Goal: Information Seeking & Learning: Learn about a topic

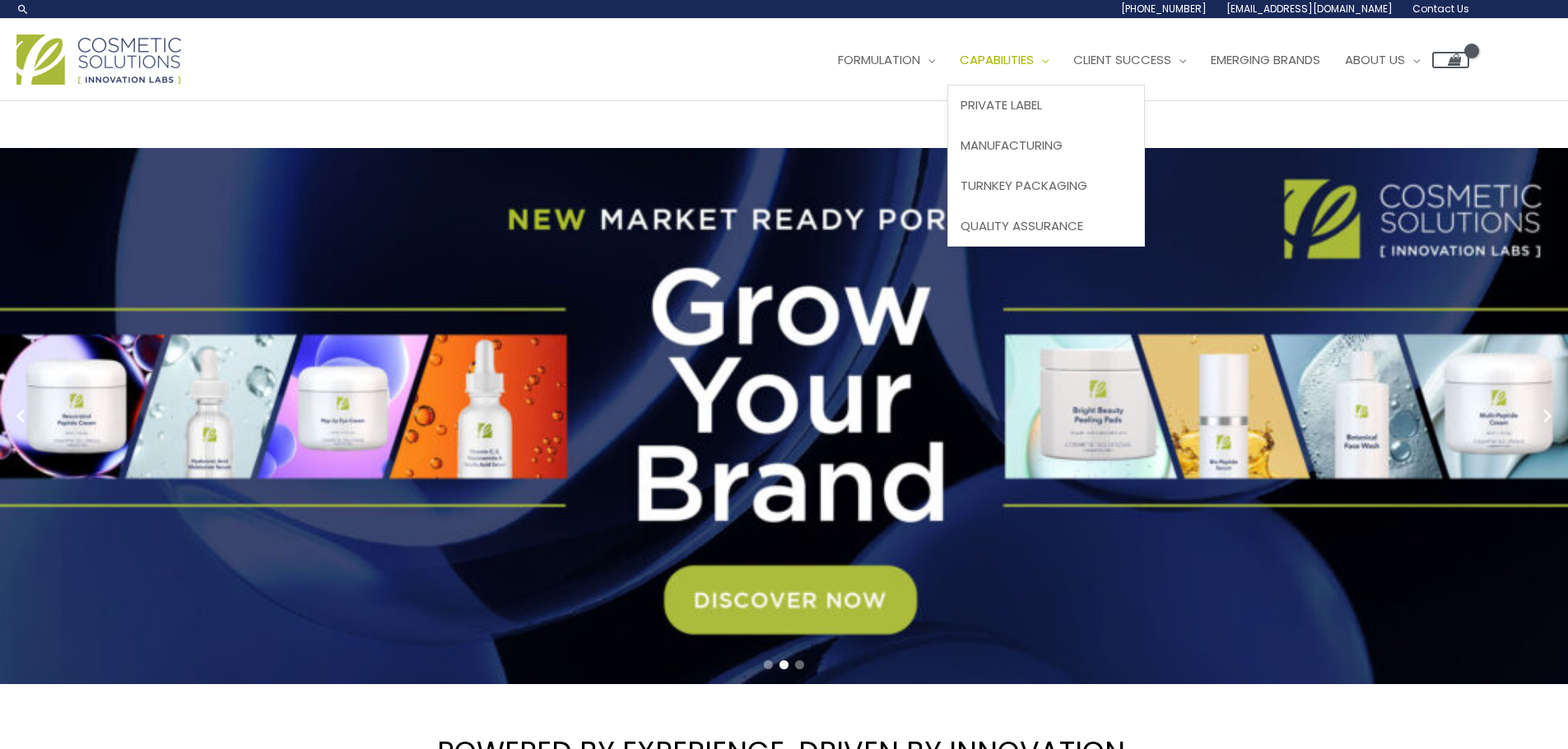
click at [1018, 61] on span "Capabilities" at bounding box center [997, 60] width 74 height 17
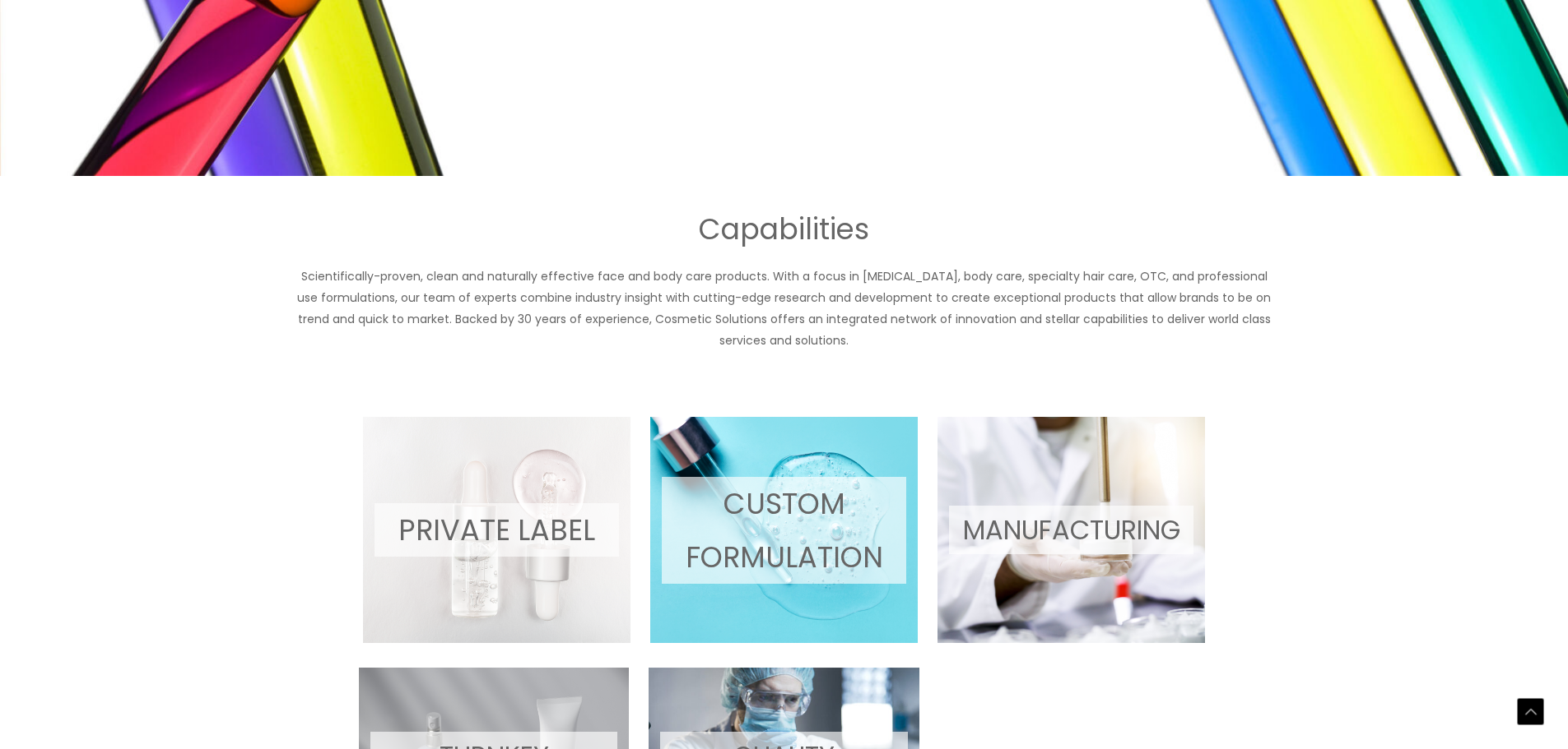
scroll to position [871, 0]
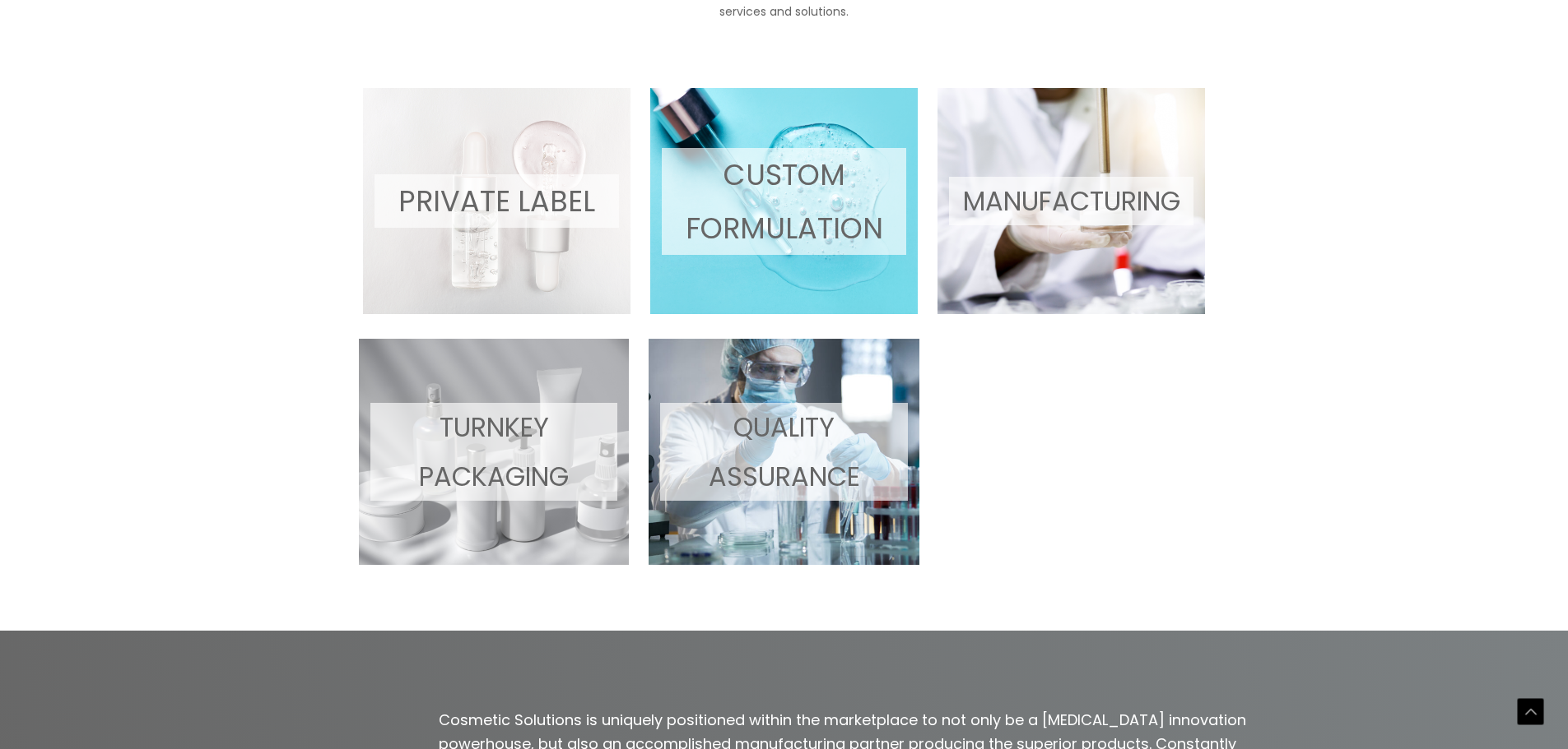
click at [1105, 179] on p "MANUFACTURING" at bounding box center [1071, 201] width 245 height 49
click at [1084, 195] on p "MANUFACTURING" at bounding box center [1071, 201] width 245 height 49
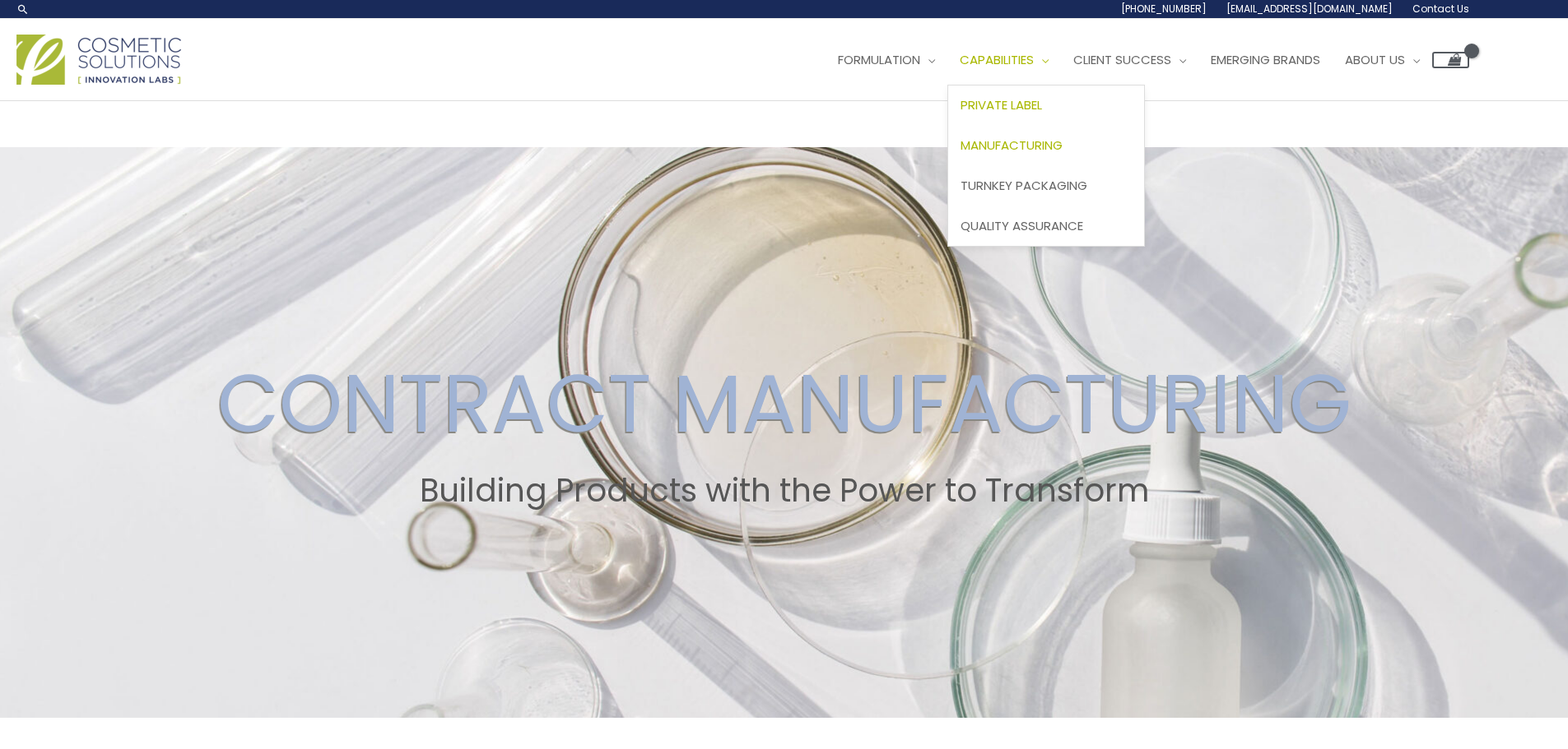
click at [1037, 109] on span "Private Label" at bounding box center [1001, 105] width 81 height 17
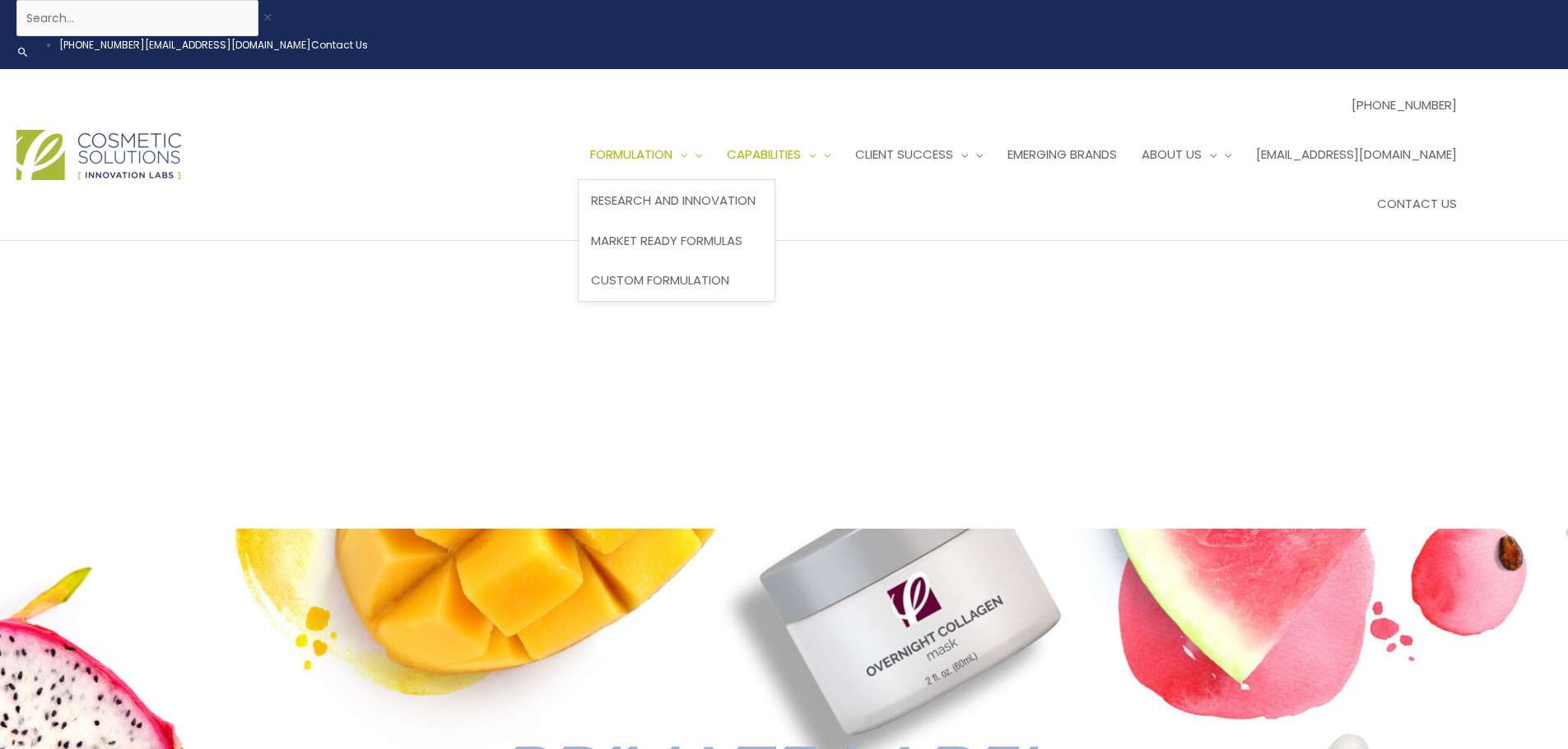
click at [673, 145] on span "Formulation" at bounding box center [631, 153] width 82 height 17
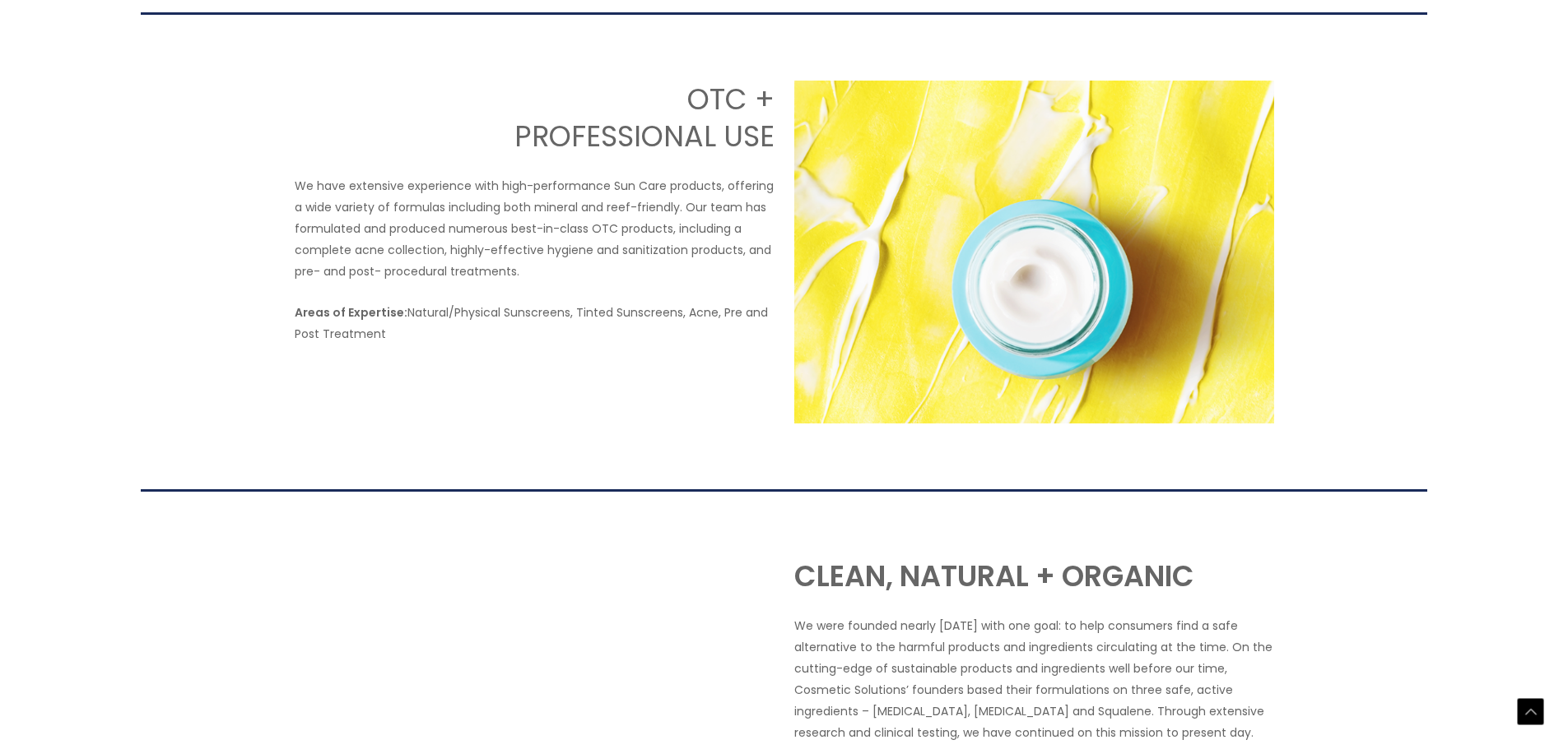
scroll to position [2632, 0]
